Goal: Task Accomplishment & Management: Manage account settings

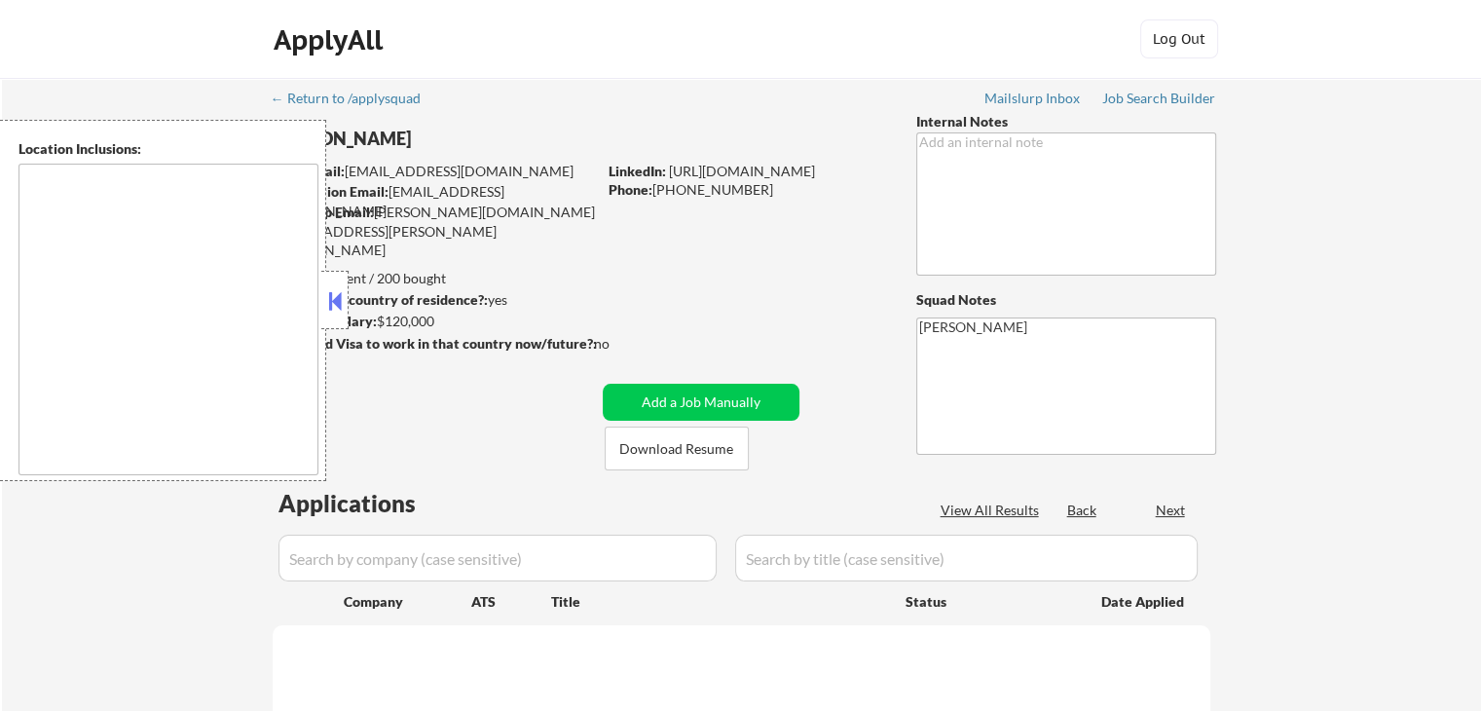
select select ""pending""
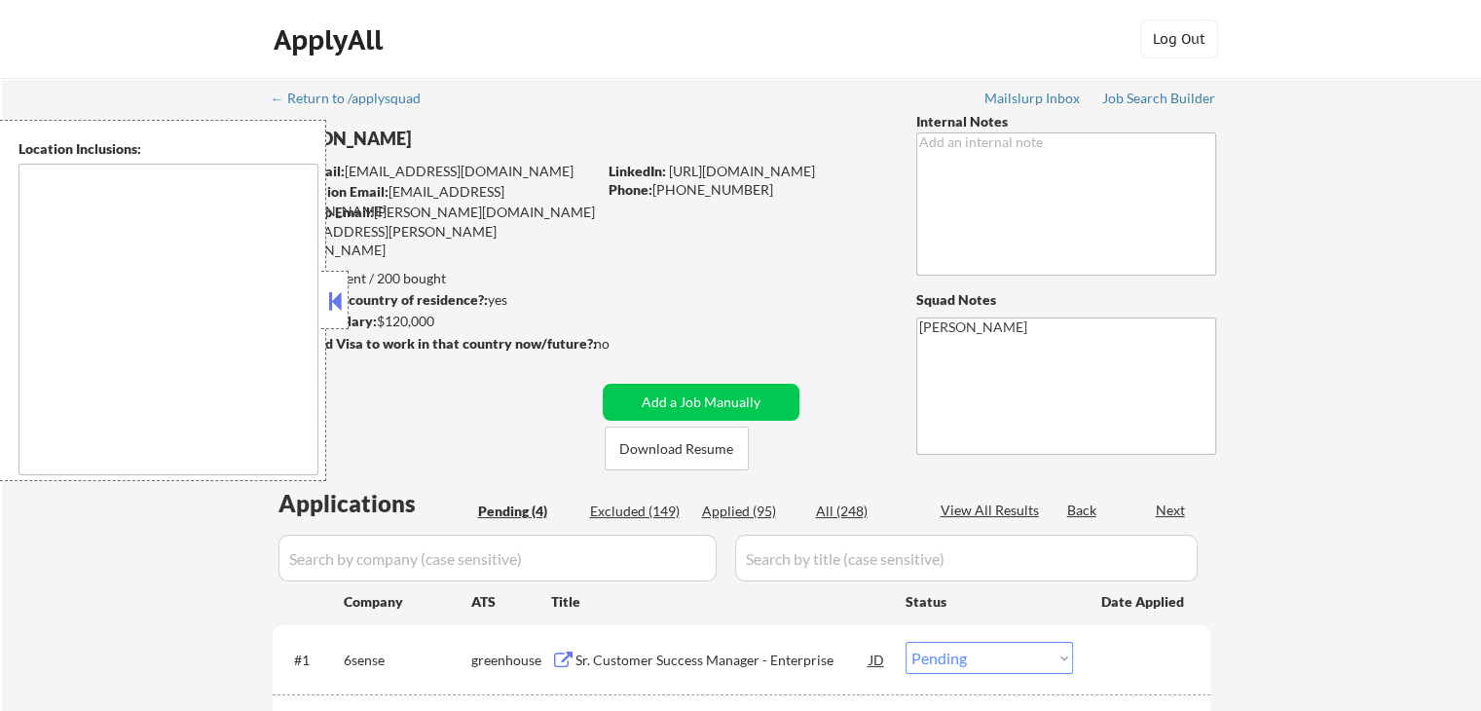
type textarea "[GEOGRAPHIC_DATA], [GEOGRAPHIC_DATA] [GEOGRAPHIC_DATA], [GEOGRAPHIC_DATA] [GEOG…"
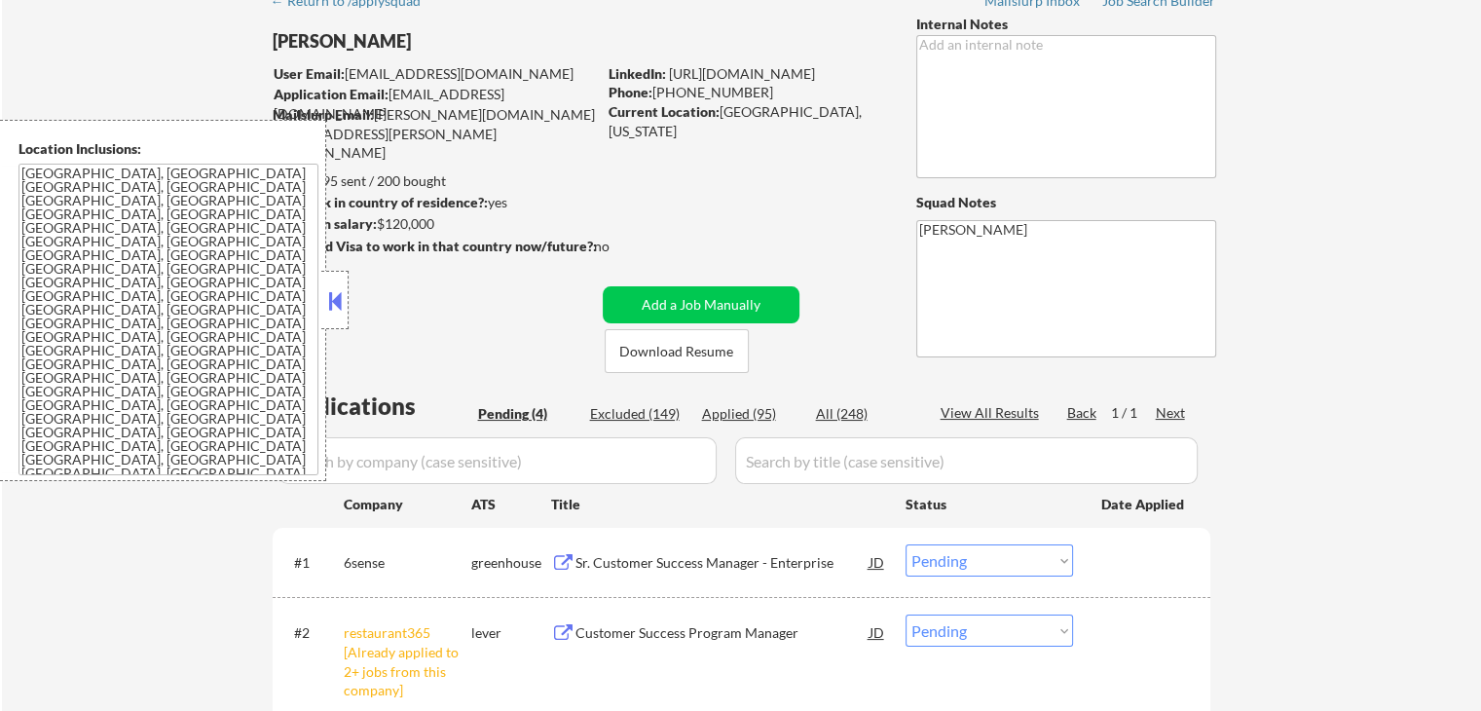
click at [328, 294] on button at bounding box center [334, 300] width 21 height 29
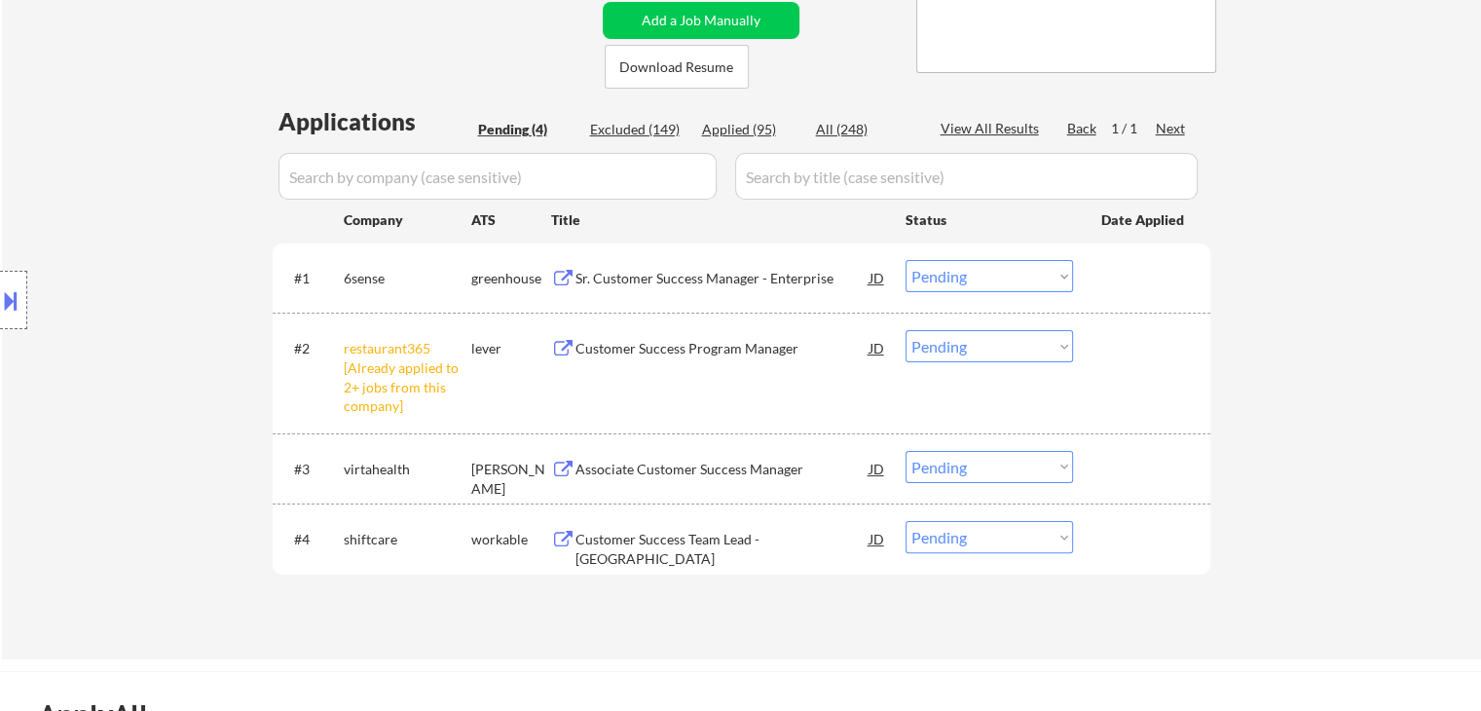
scroll to position [389, 0]
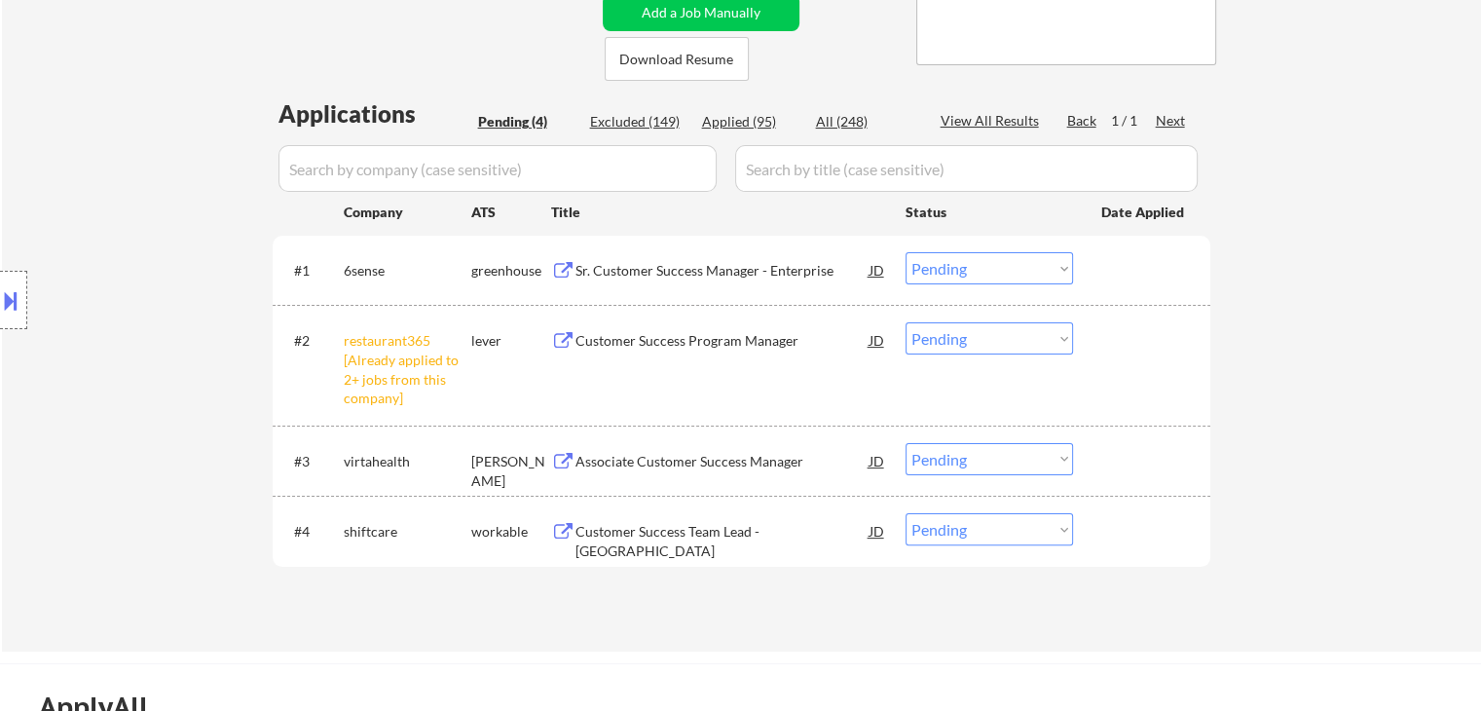
click at [985, 348] on select "Choose an option... Pending Applied Excluded (Questions) Excluded (Expired) Exc…" at bounding box center [988, 338] width 167 height 32
click at [905, 322] on select "Choose an option... Pending Applied Excluded (Questions) Excluded (Expired) Exc…" at bounding box center [988, 338] width 167 height 32
select select ""pending""
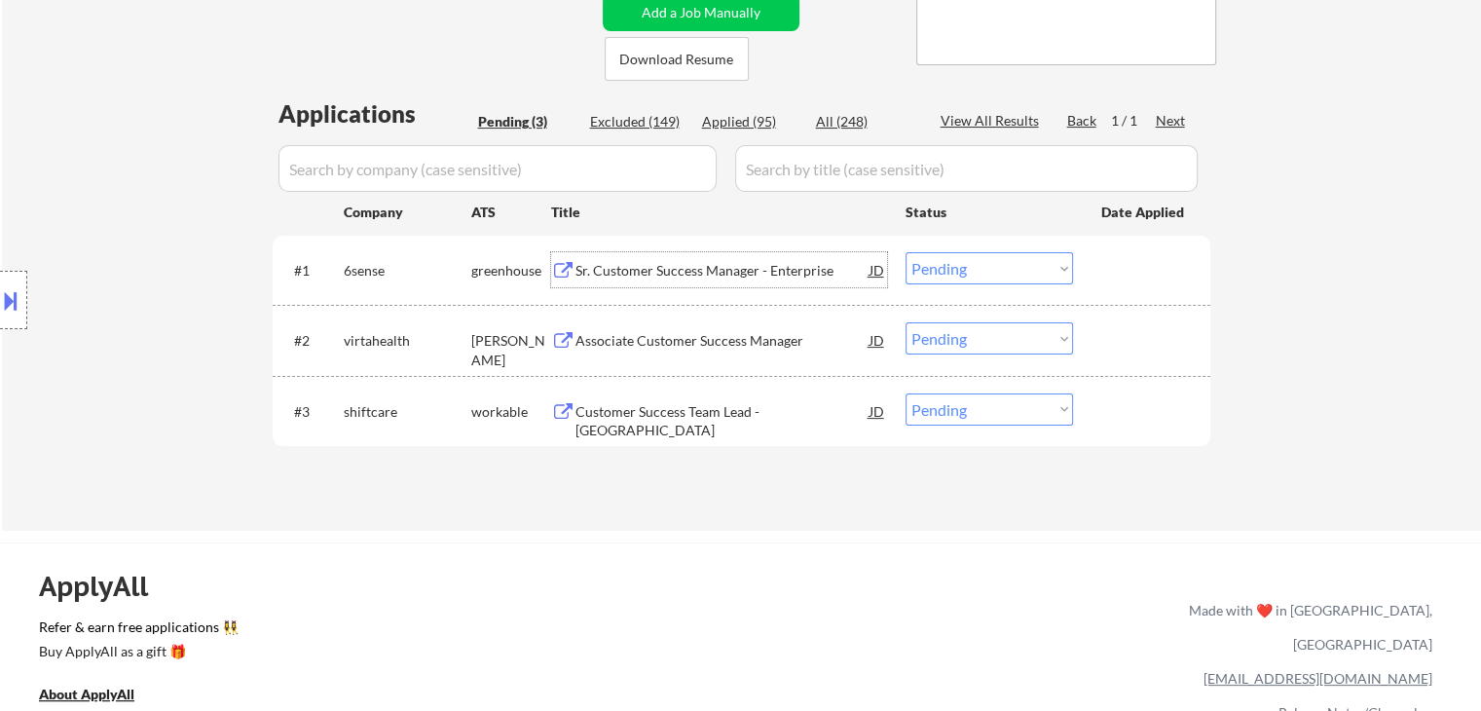
click at [634, 266] on div "Sr. Customer Success Manager - Enterprise" at bounding box center [722, 270] width 294 height 19
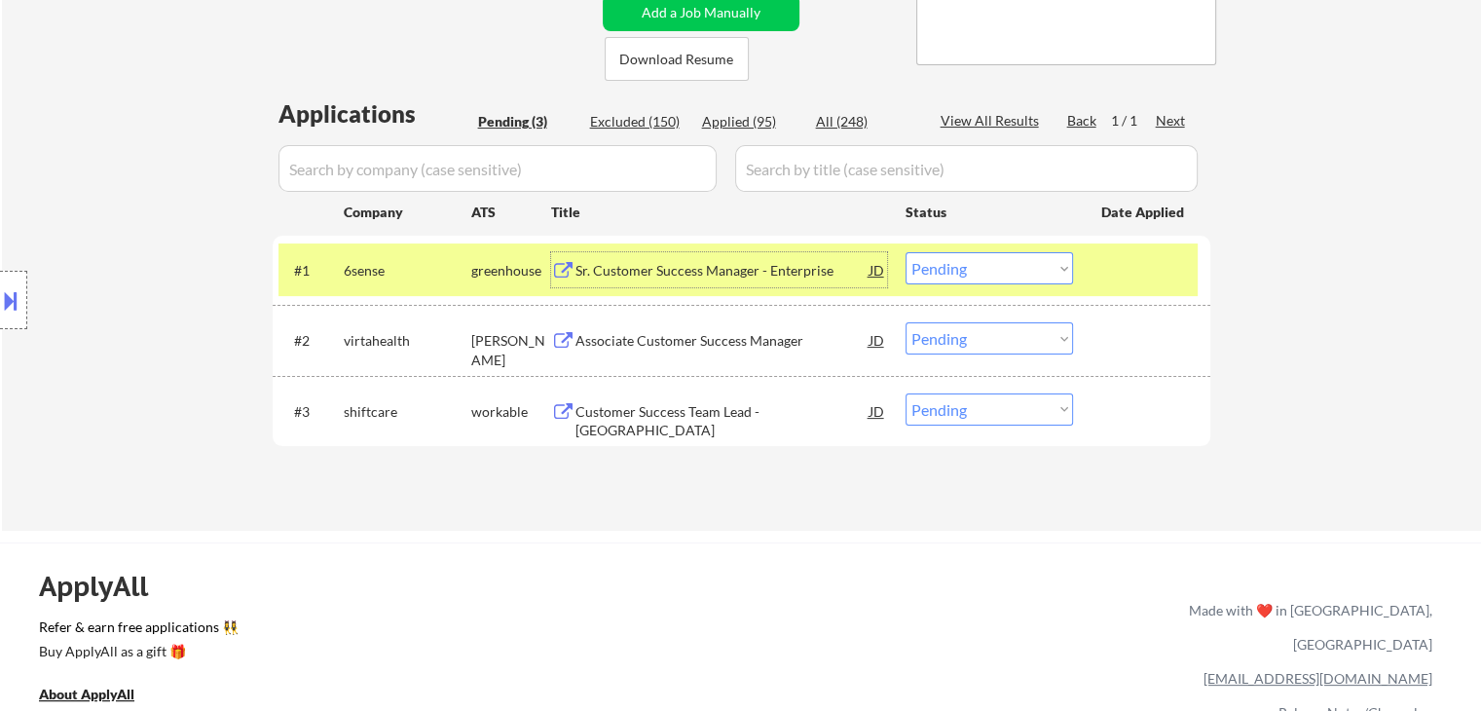
click at [974, 272] on select "Choose an option... Pending Applied Excluded (Questions) Excluded (Expired) Exc…" at bounding box center [988, 268] width 167 height 32
click at [905, 252] on select "Choose an option... Pending Applied Excluded (Questions) Excluded (Expired) Exc…" at bounding box center [988, 268] width 167 height 32
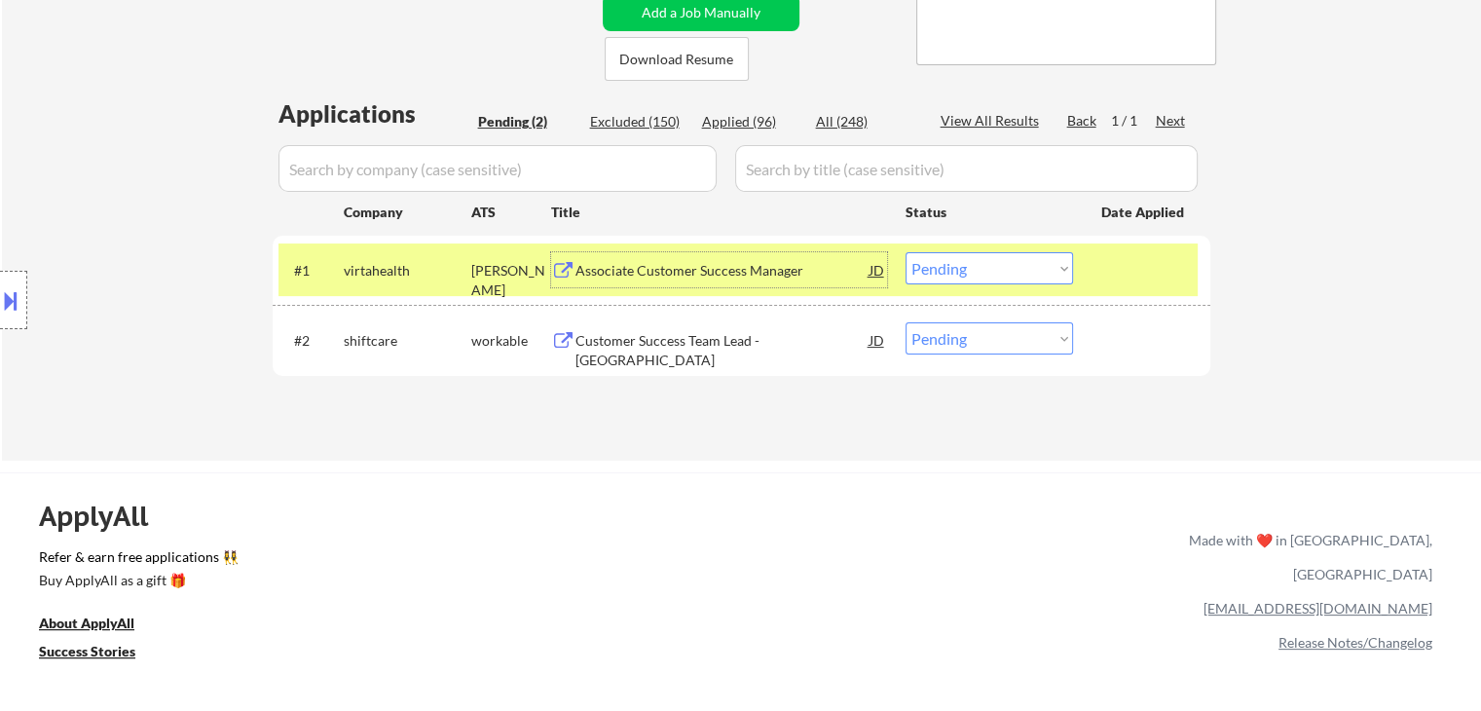
click at [667, 269] on div "Associate Customer Success Manager" at bounding box center [722, 270] width 294 height 19
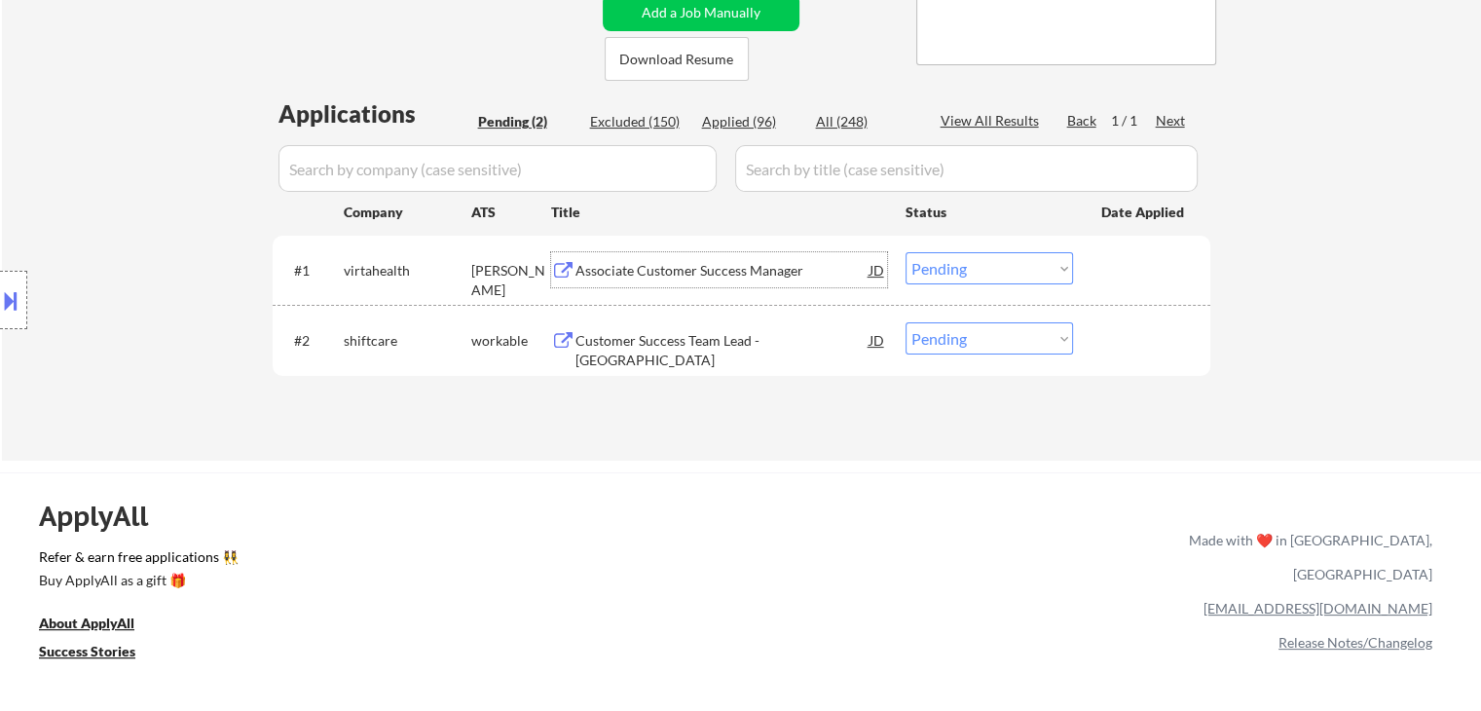
click at [936, 275] on select "Choose an option... Pending Applied Excluded (Questions) Excluded (Expired) Exc…" at bounding box center [988, 268] width 167 height 32
click at [905, 252] on select "Choose an option... Pending Applied Excluded (Questions) Excluded (Expired) Exc…" at bounding box center [988, 268] width 167 height 32
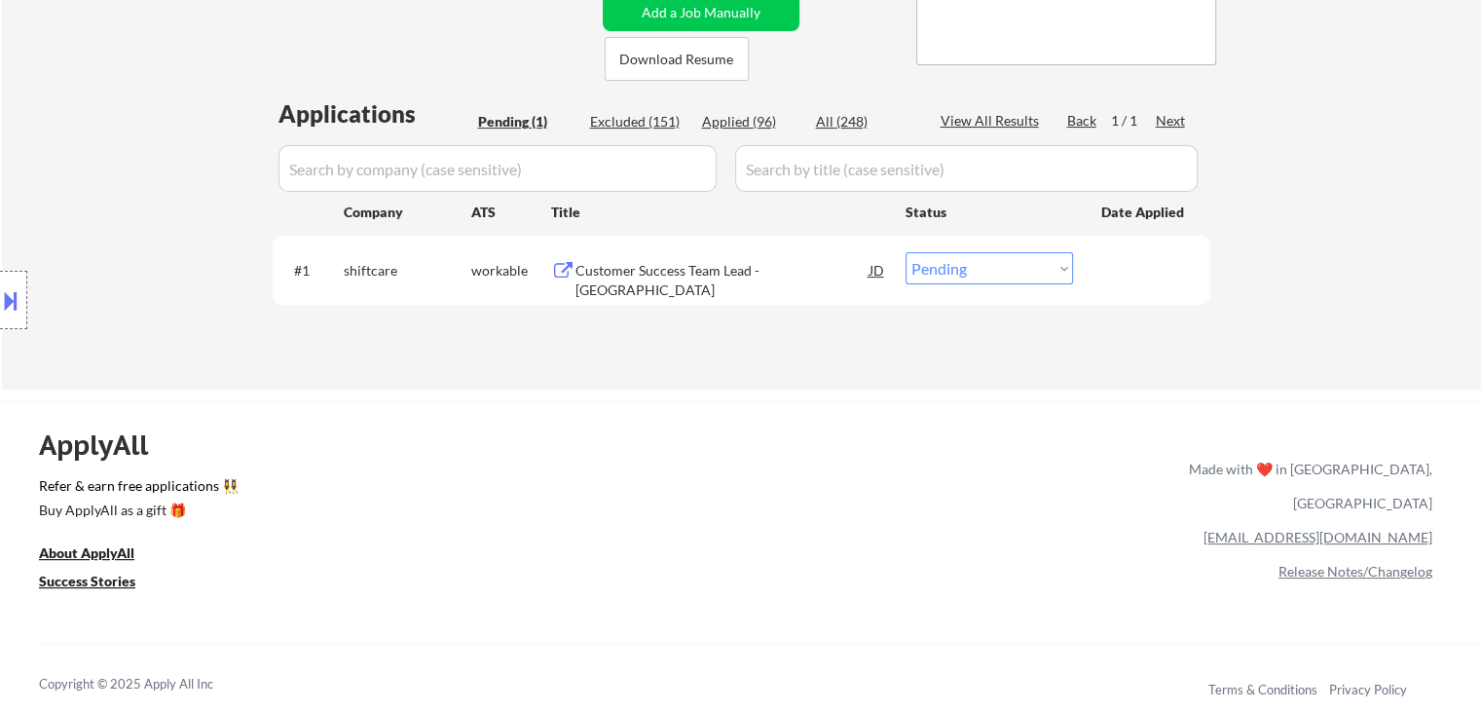
click at [669, 273] on div "Customer Success Team Lead - [GEOGRAPHIC_DATA]" at bounding box center [722, 280] width 294 height 38
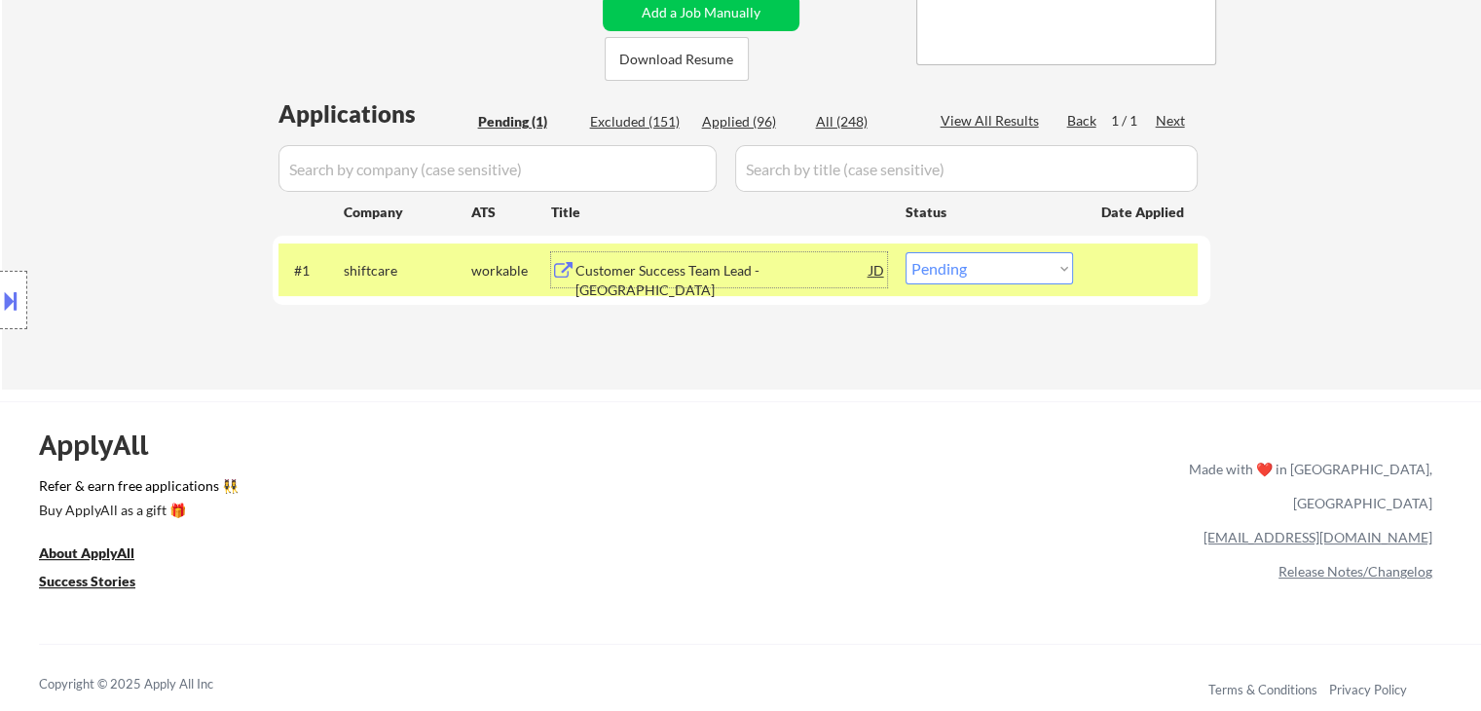
click at [966, 274] on select "Choose an option... Pending Applied Excluded (Questions) Excluded (Expired) Exc…" at bounding box center [988, 268] width 167 height 32
select select ""applied""
click at [905, 252] on select "Choose an option... Pending Applied Excluded (Questions) Excluded (Expired) Exc…" at bounding box center [988, 268] width 167 height 32
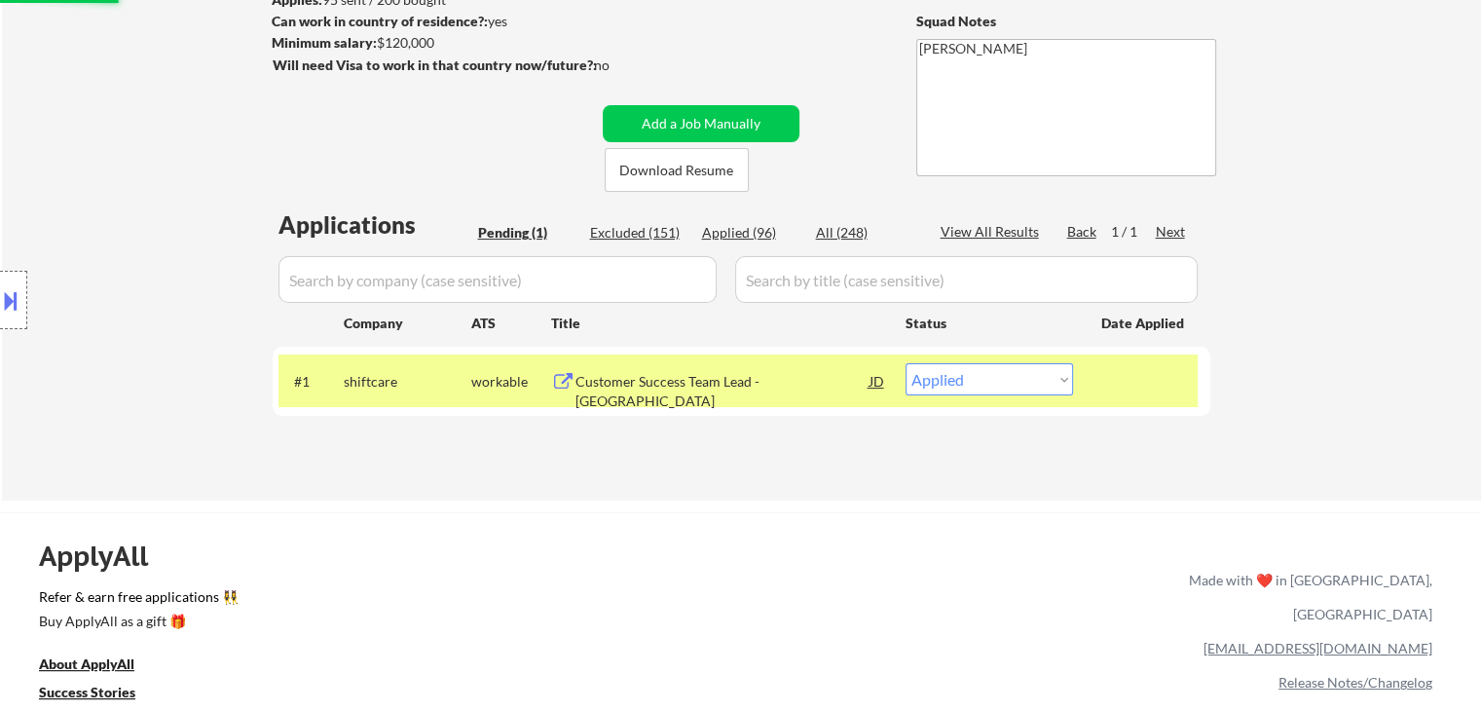
scroll to position [195, 0]
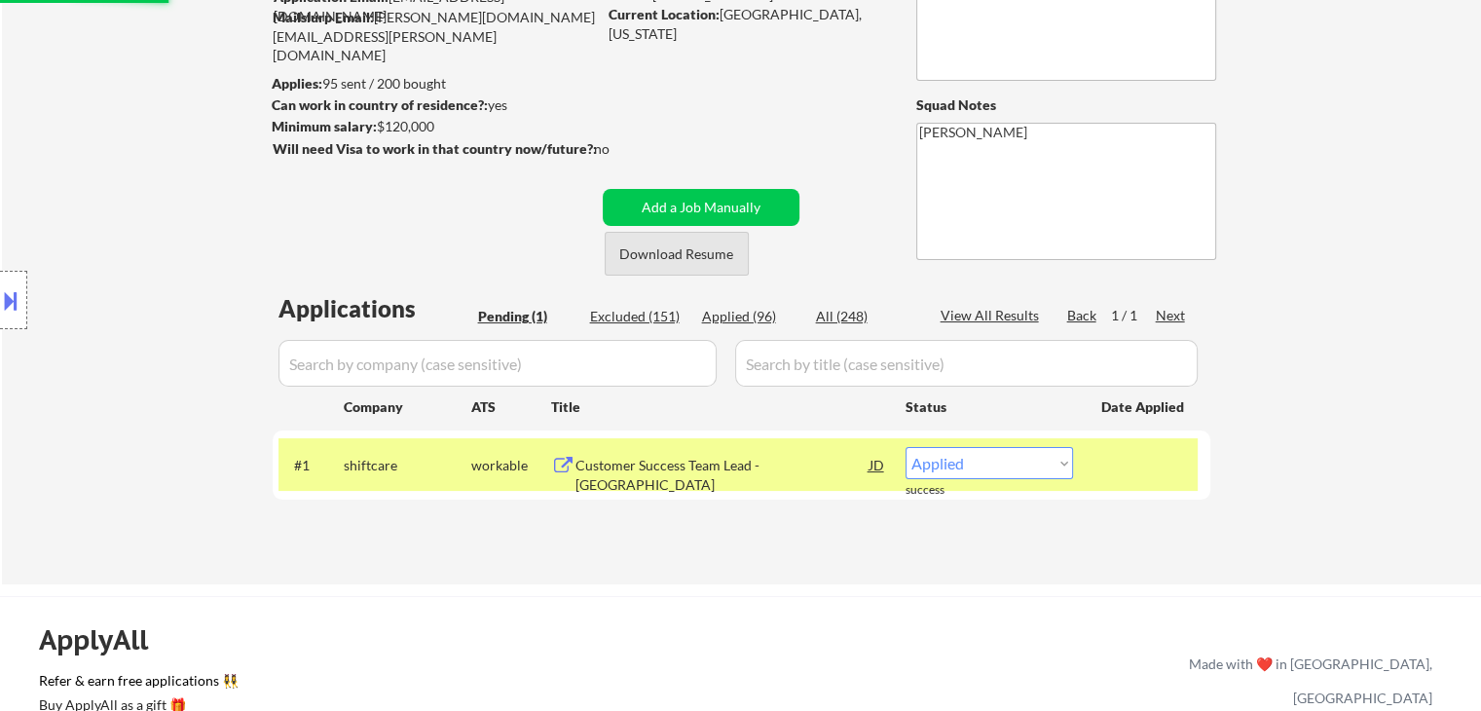
select select ""applied""
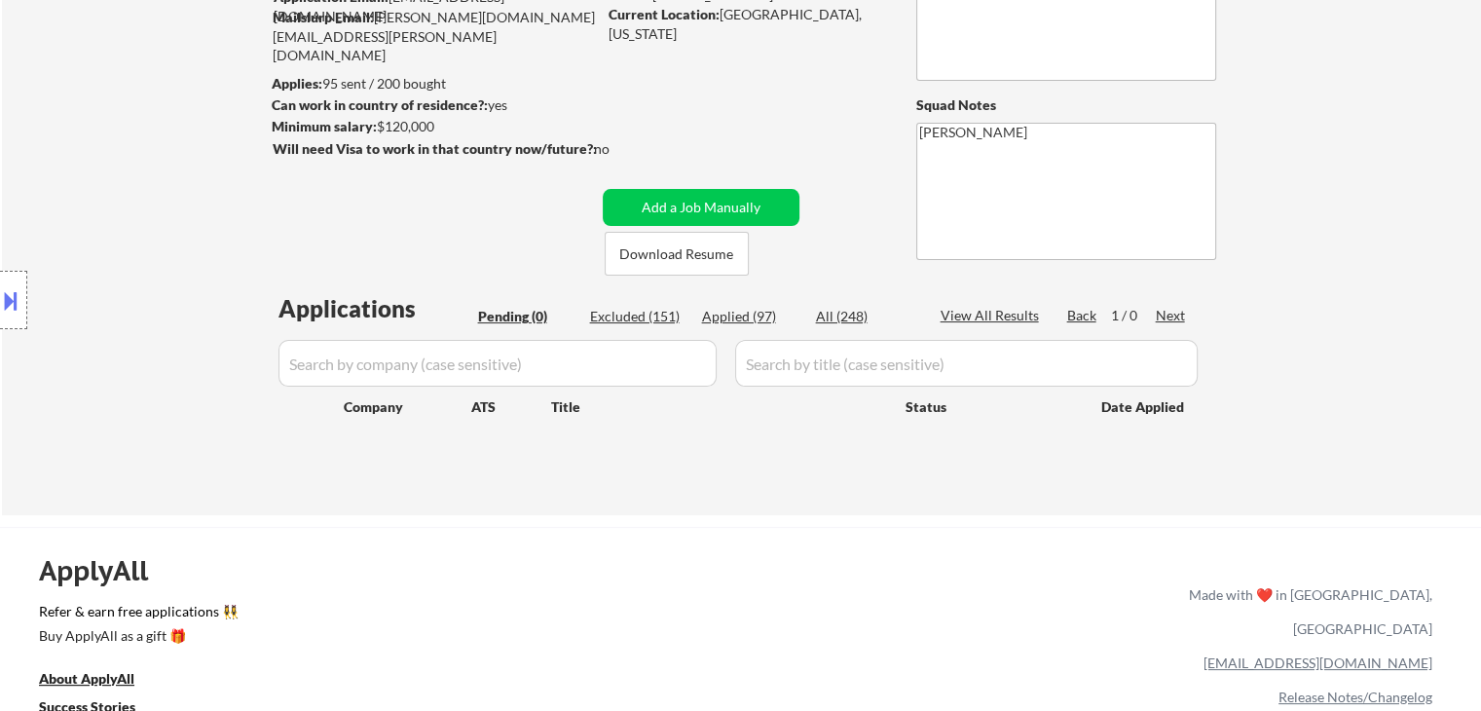
click at [720, 313] on div "Applied (97)" at bounding box center [750, 316] width 97 height 19
select select ""applied""
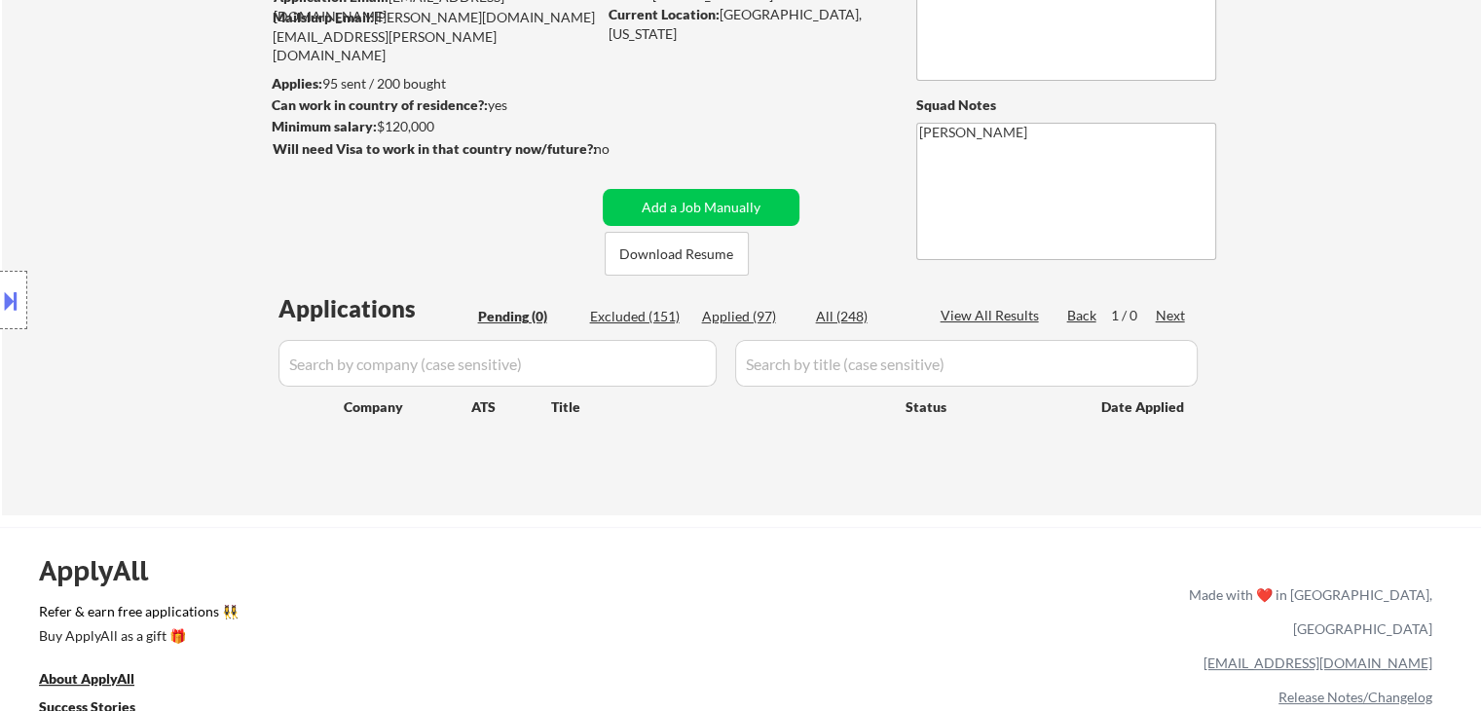
select select ""applied""
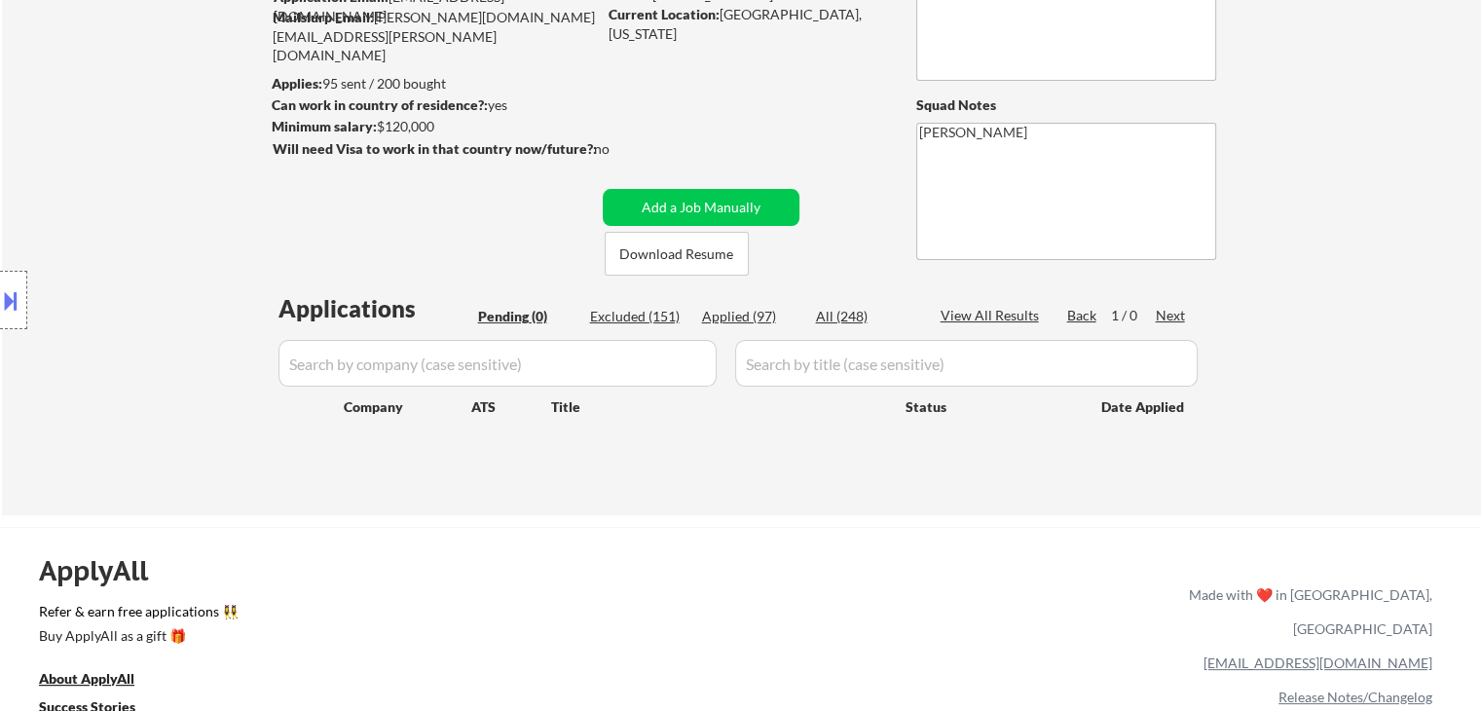
select select ""applied""
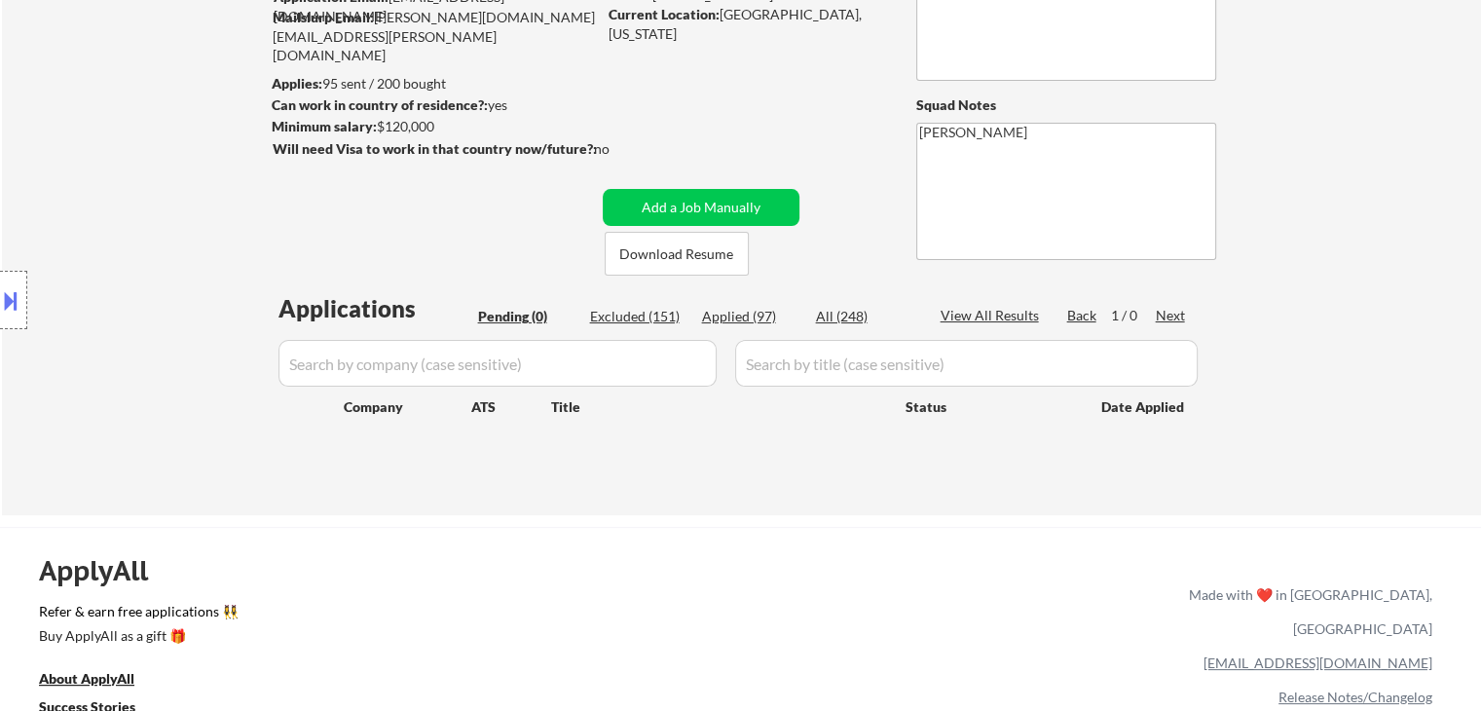
select select ""applied""
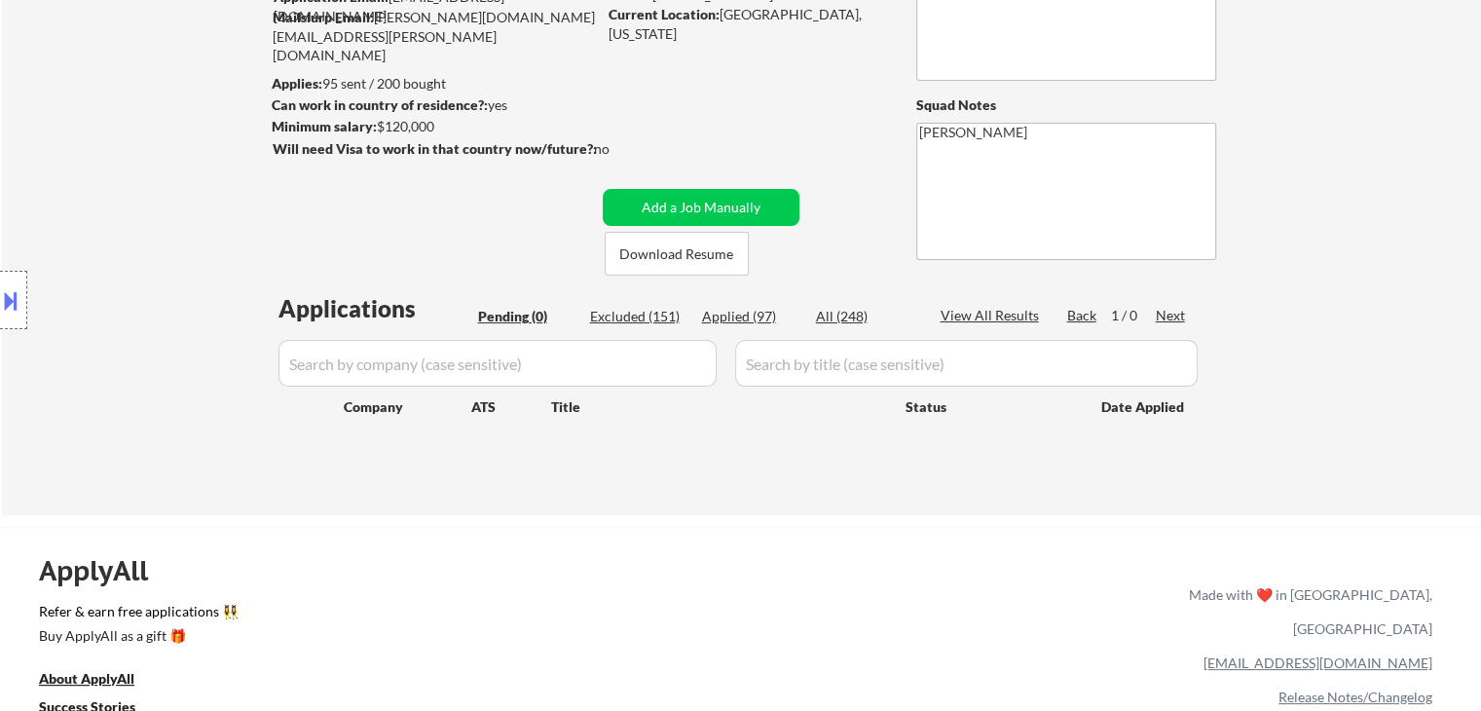
select select ""applied""
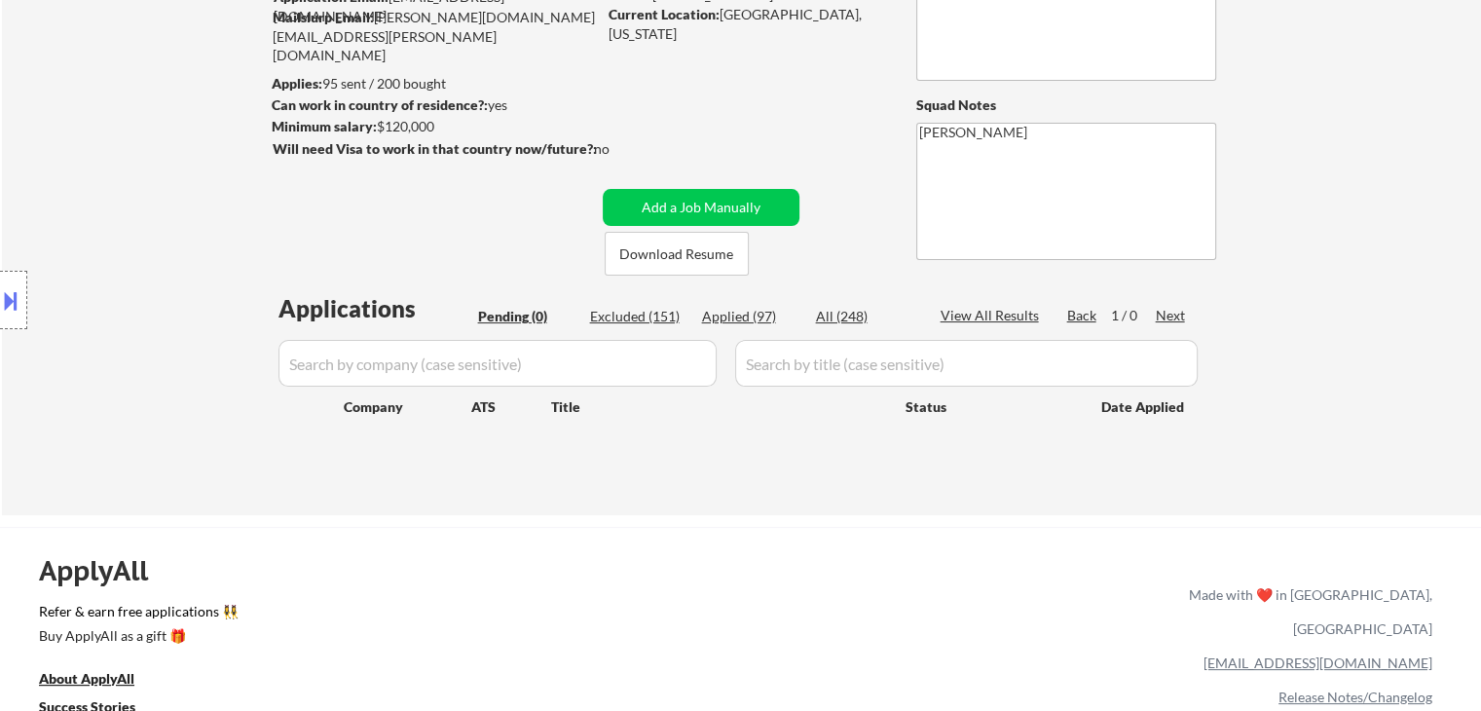
select select ""applied""
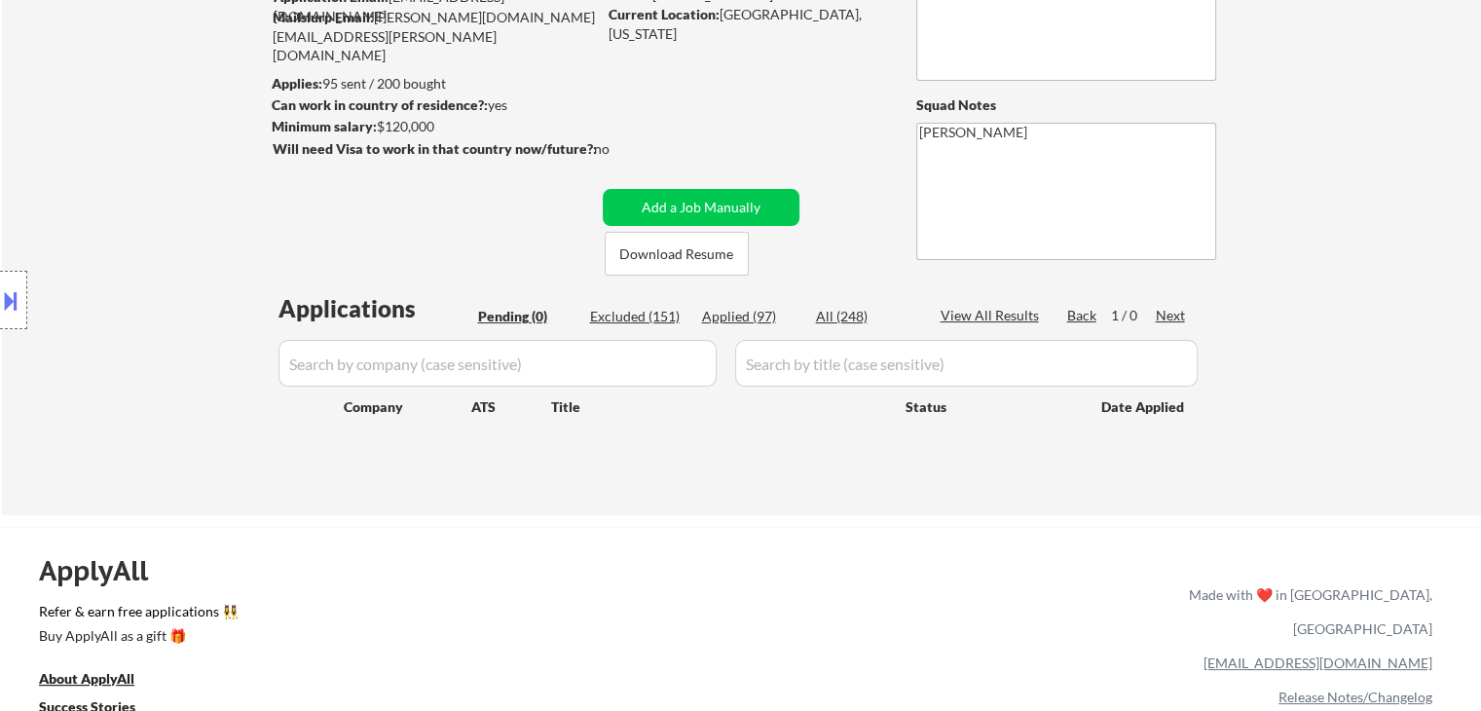
select select ""applied""
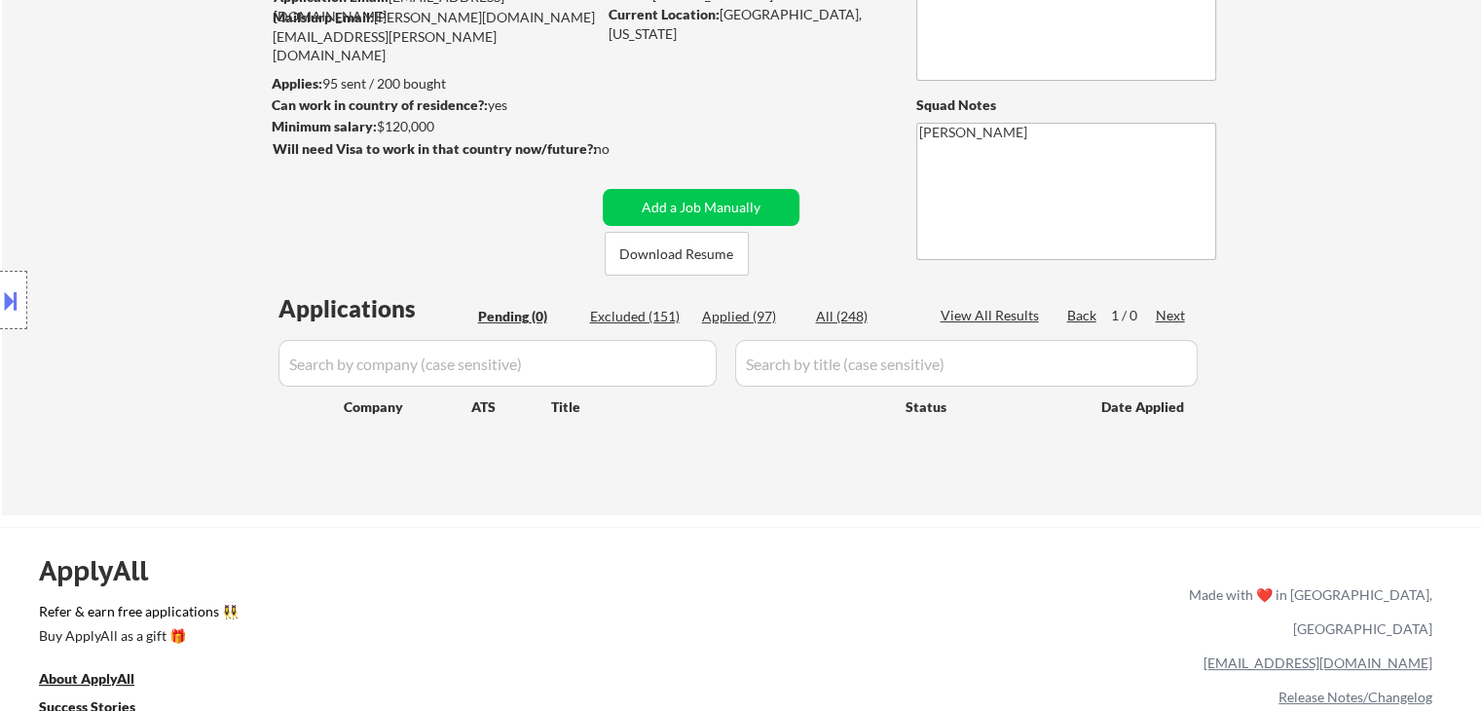
select select ""applied""
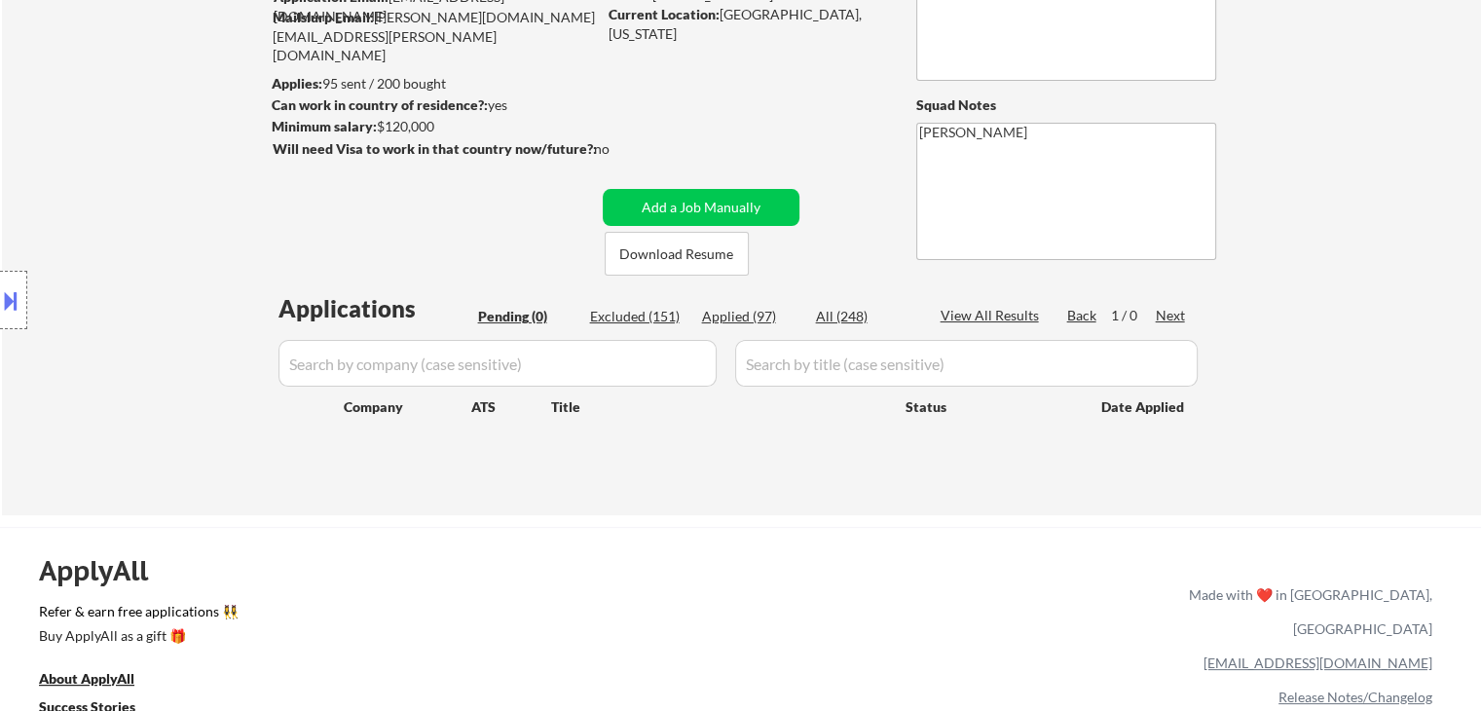
select select ""applied""
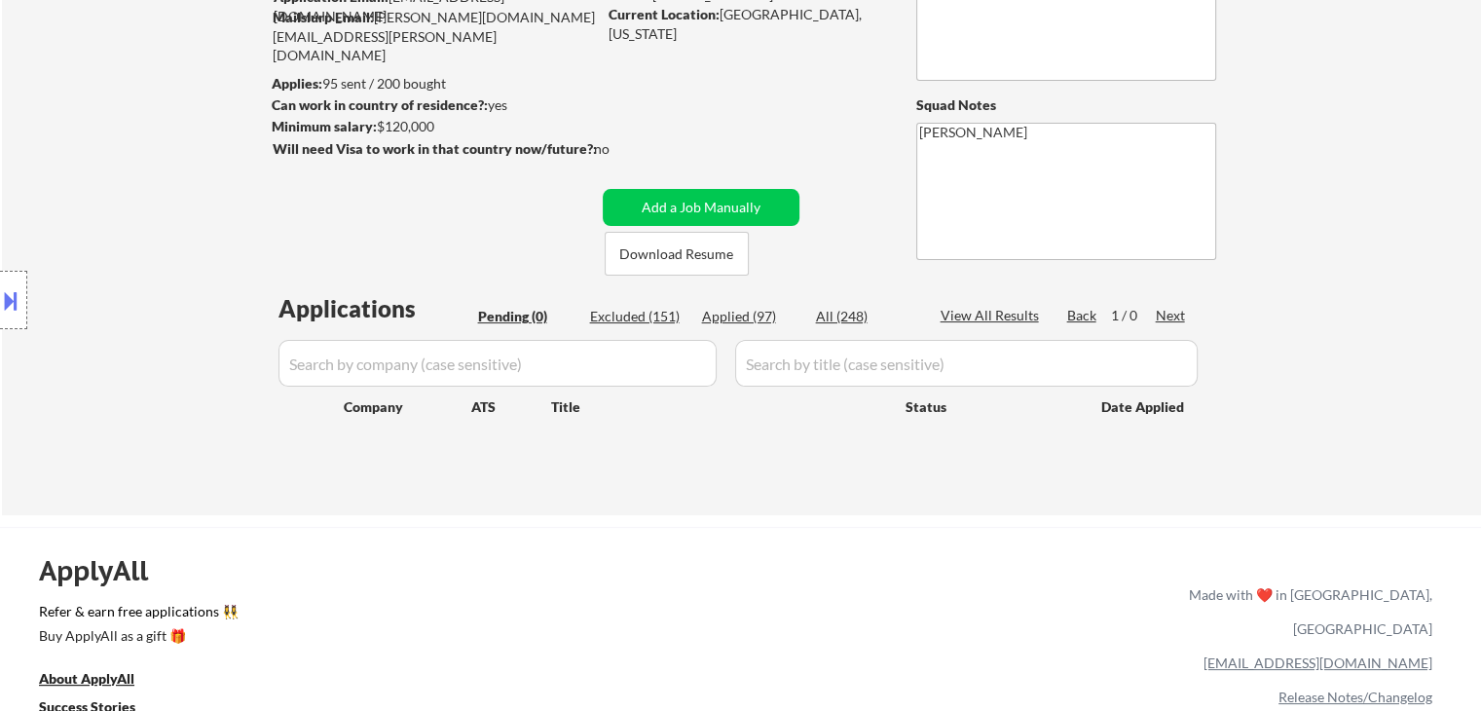
select select ""applied""
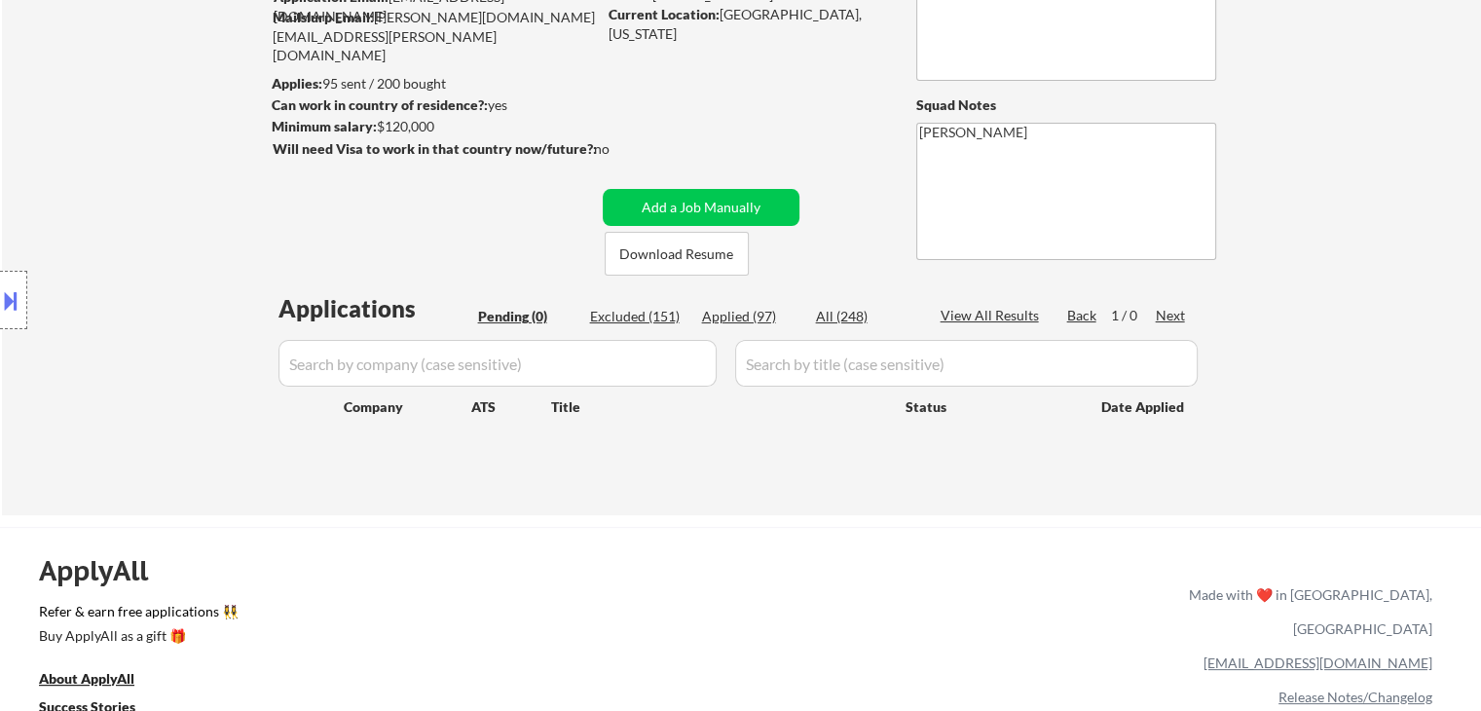
select select ""applied""
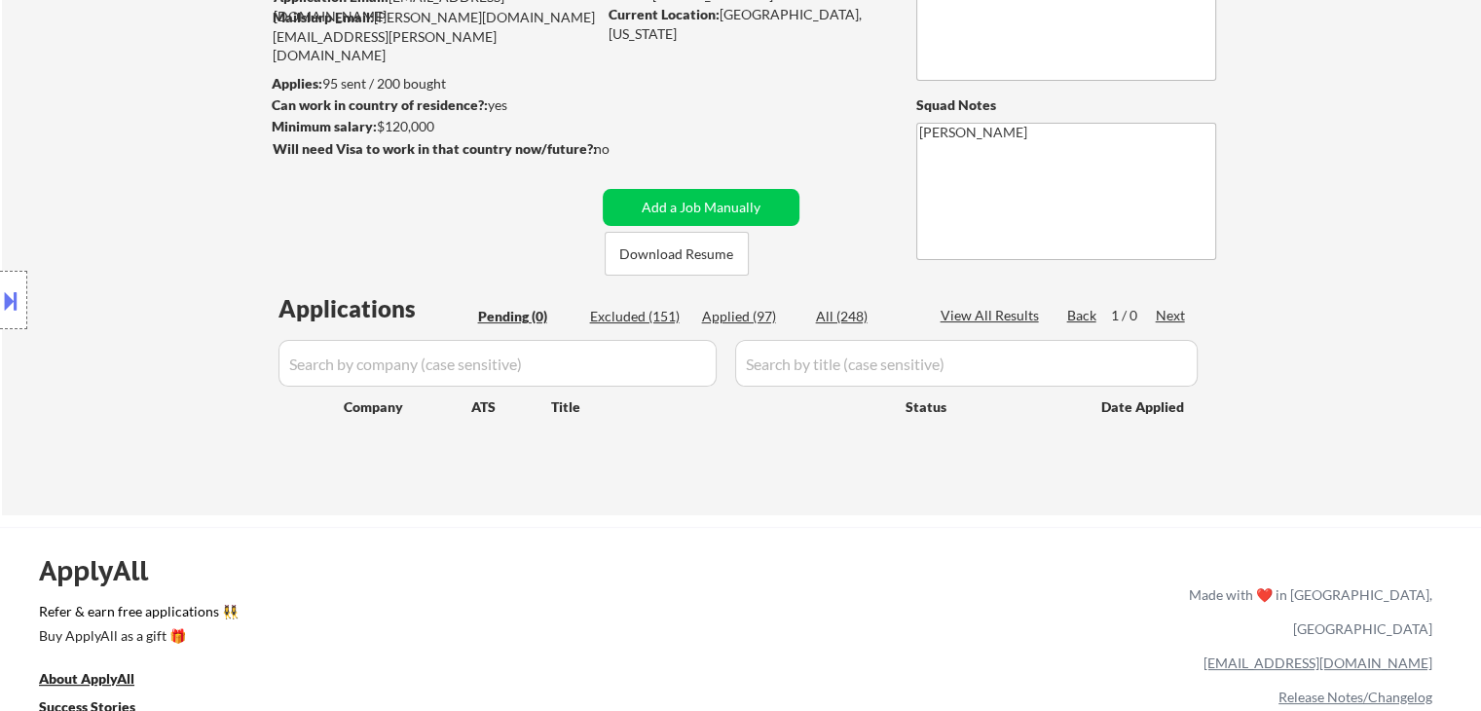
select select ""applied""
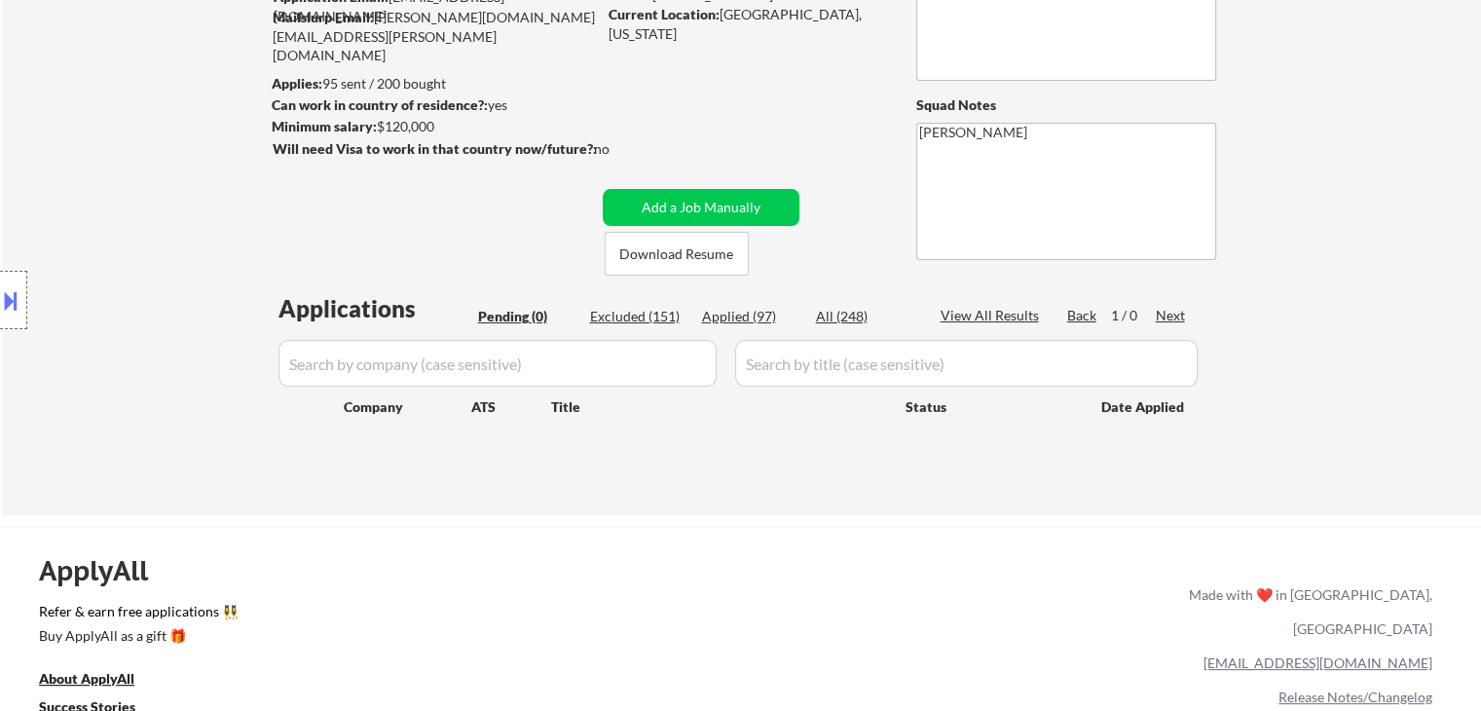
select select ""applied""
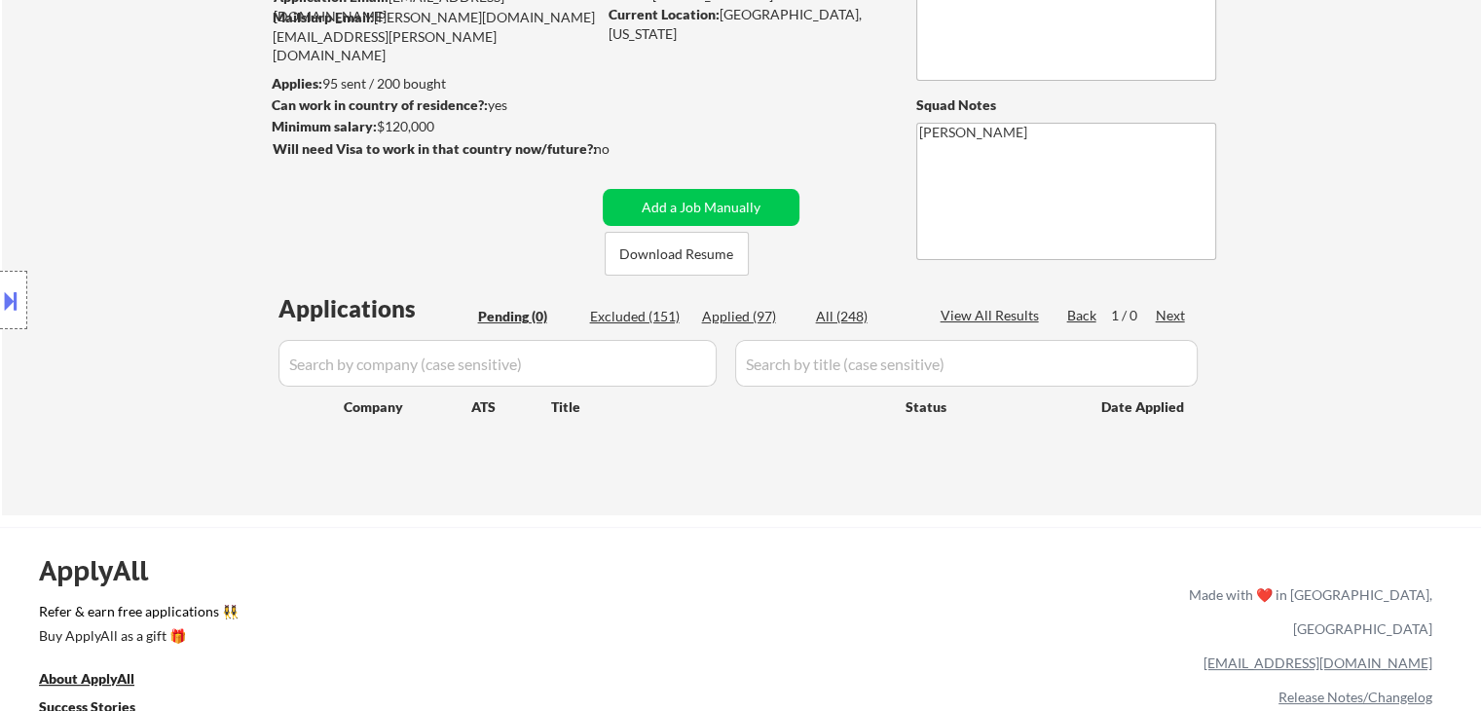
select select ""applied""
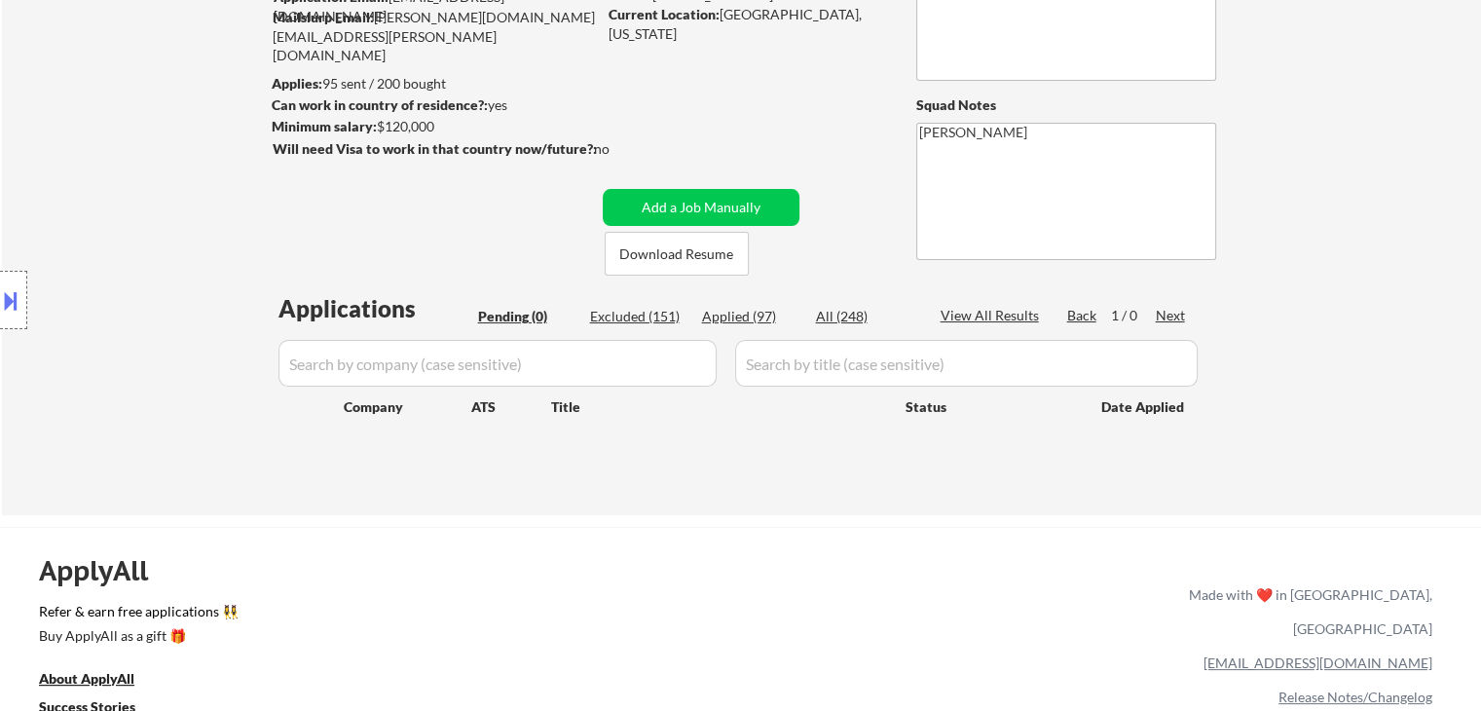
select select ""applied""
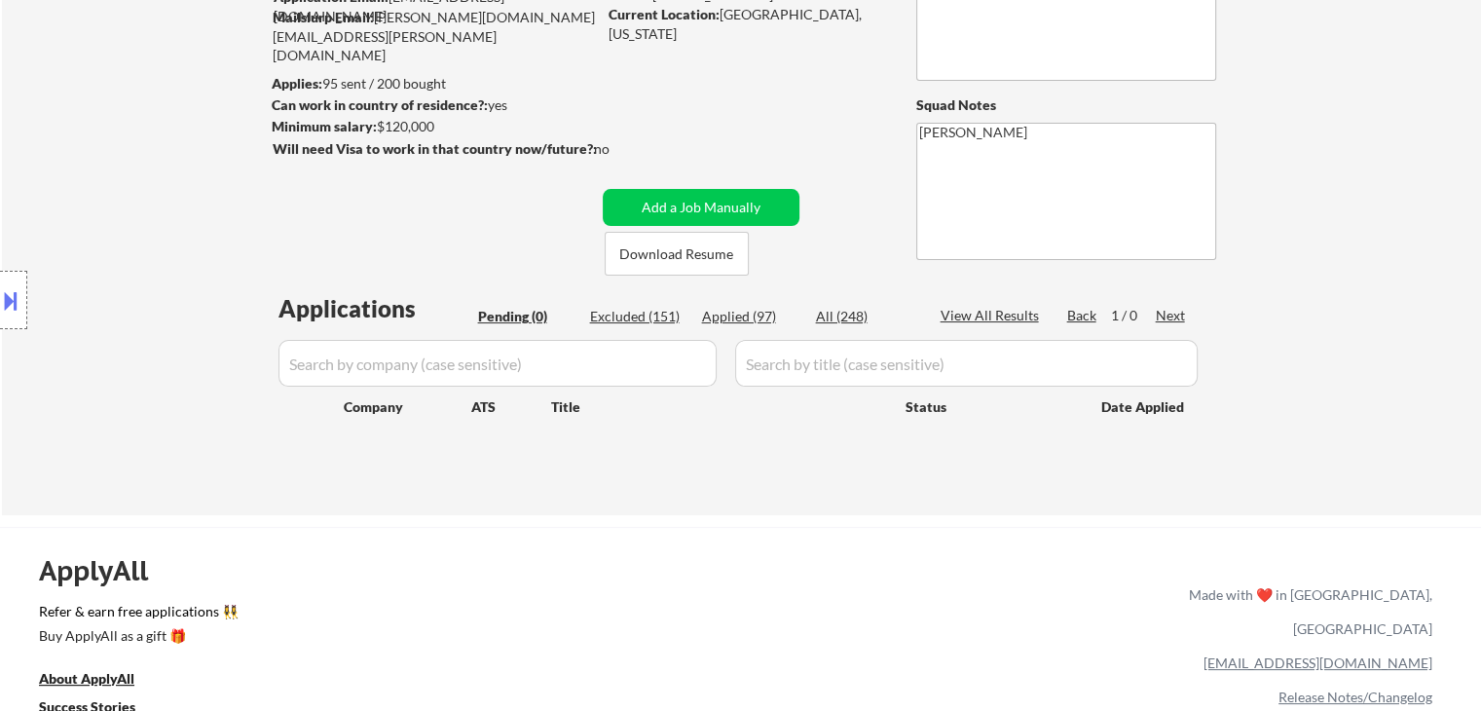
select select ""applied""
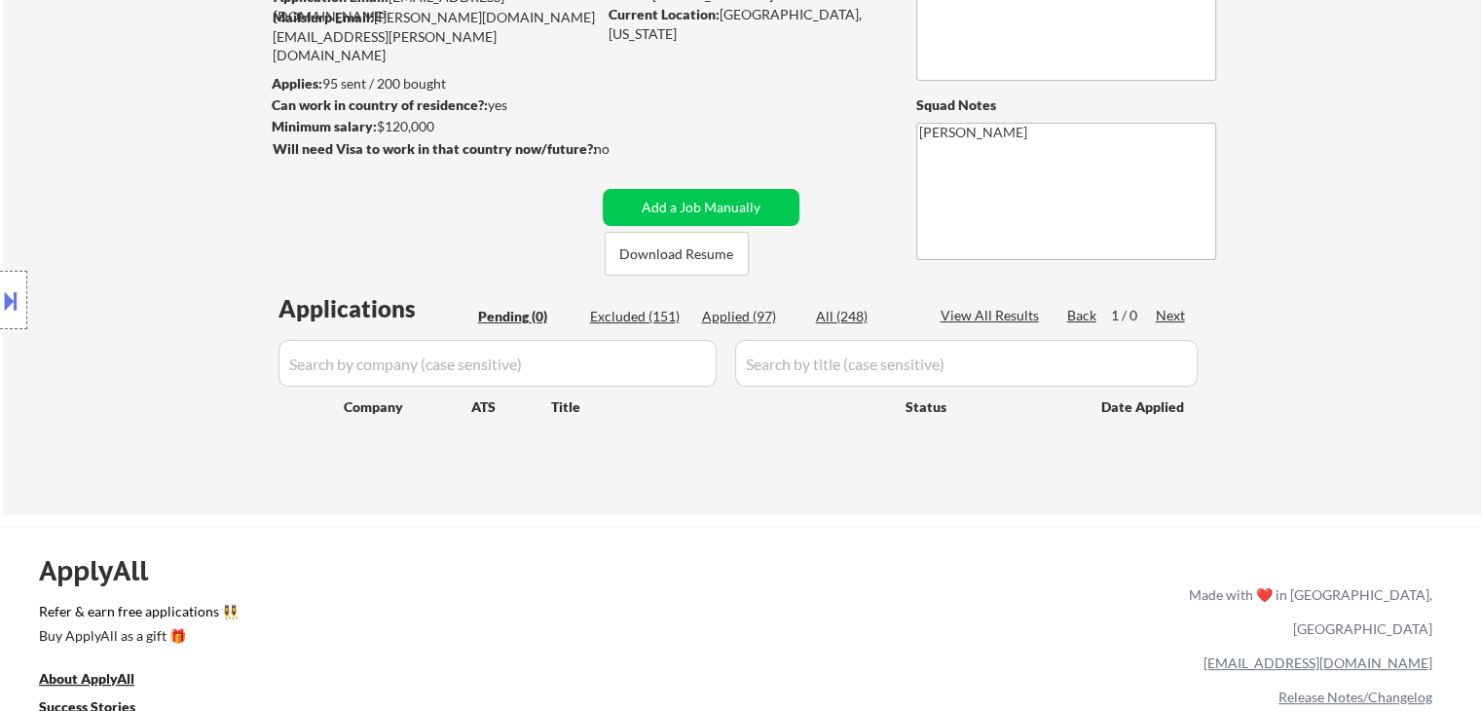
select select ""applied""
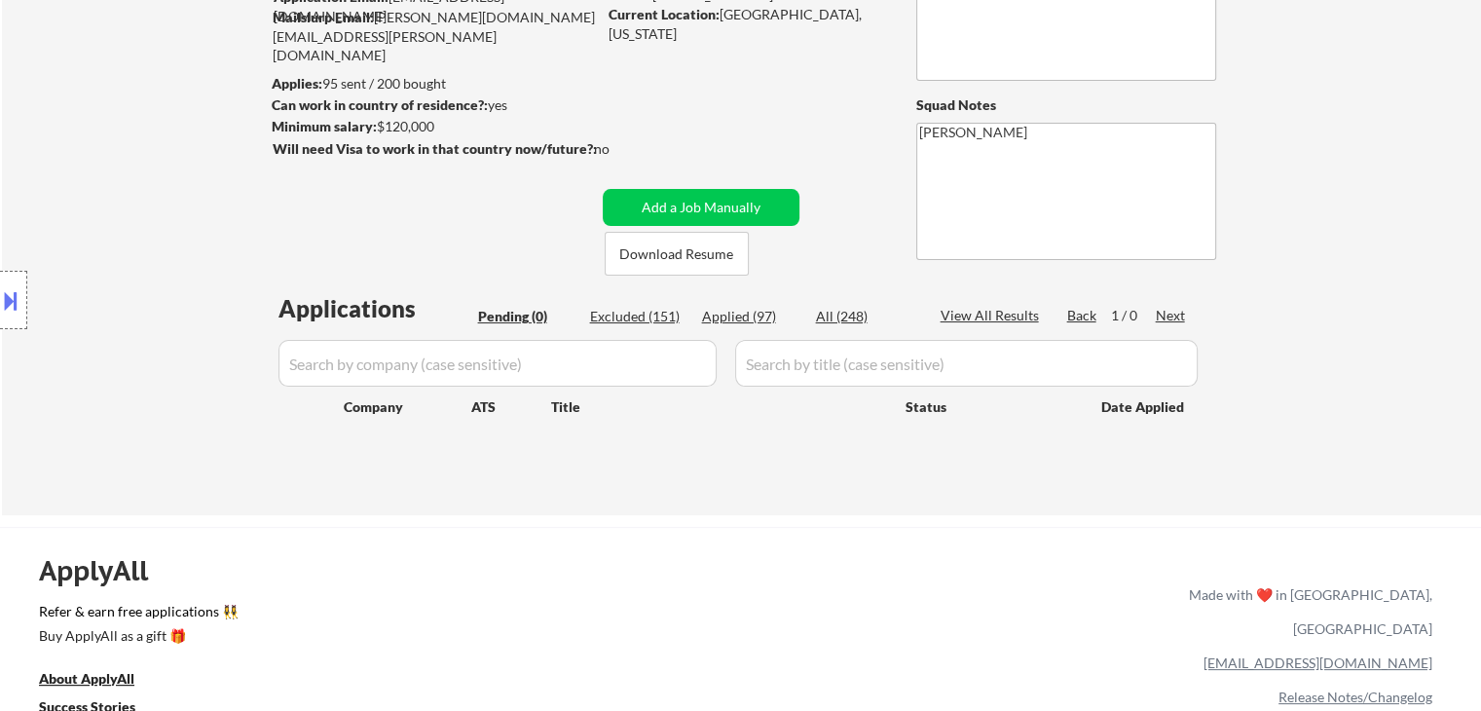
select select ""applied""
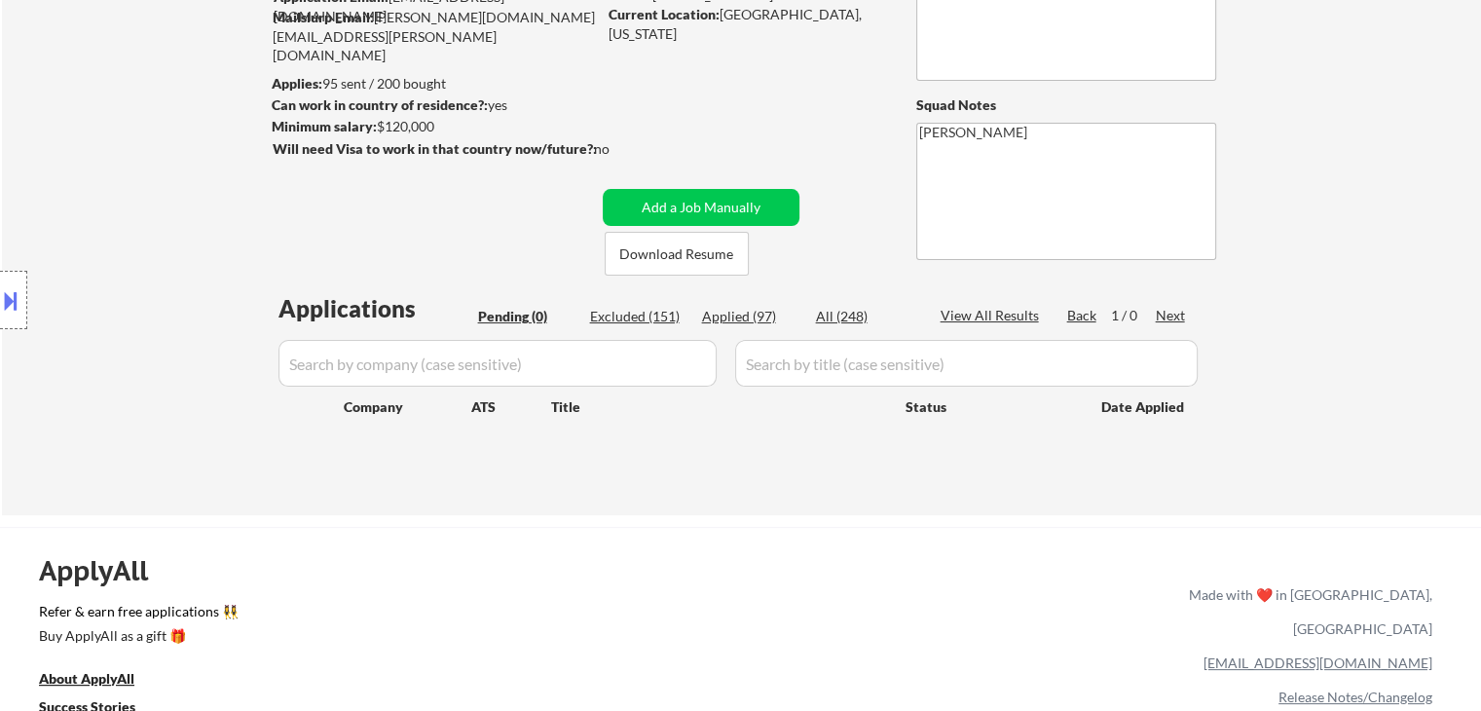
select select ""applied""
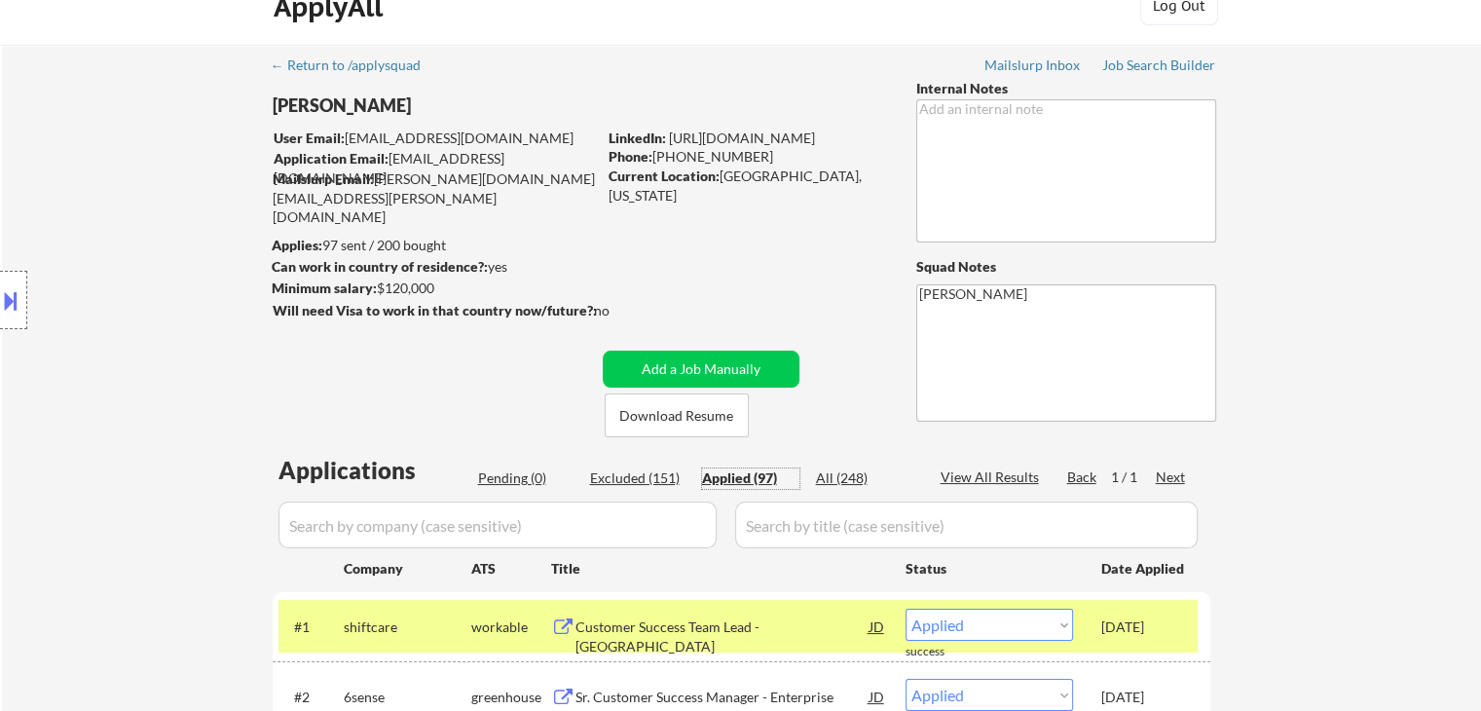
scroll to position [0, 0]
